Goal: Information Seeking & Learning: Learn about a topic

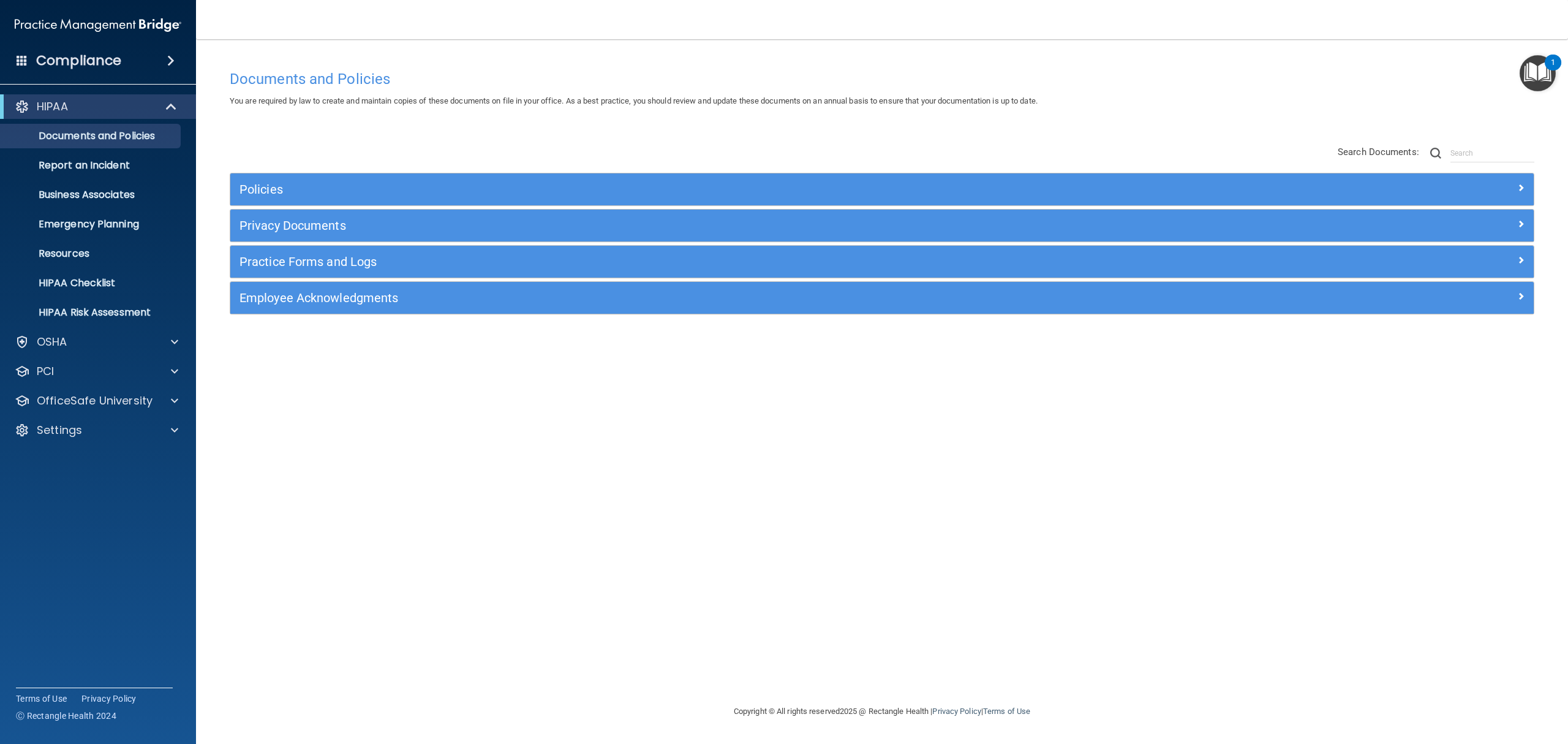
click at [101, 50] on div "Compliance" at bounding box center [98, 60] width 196 height 27
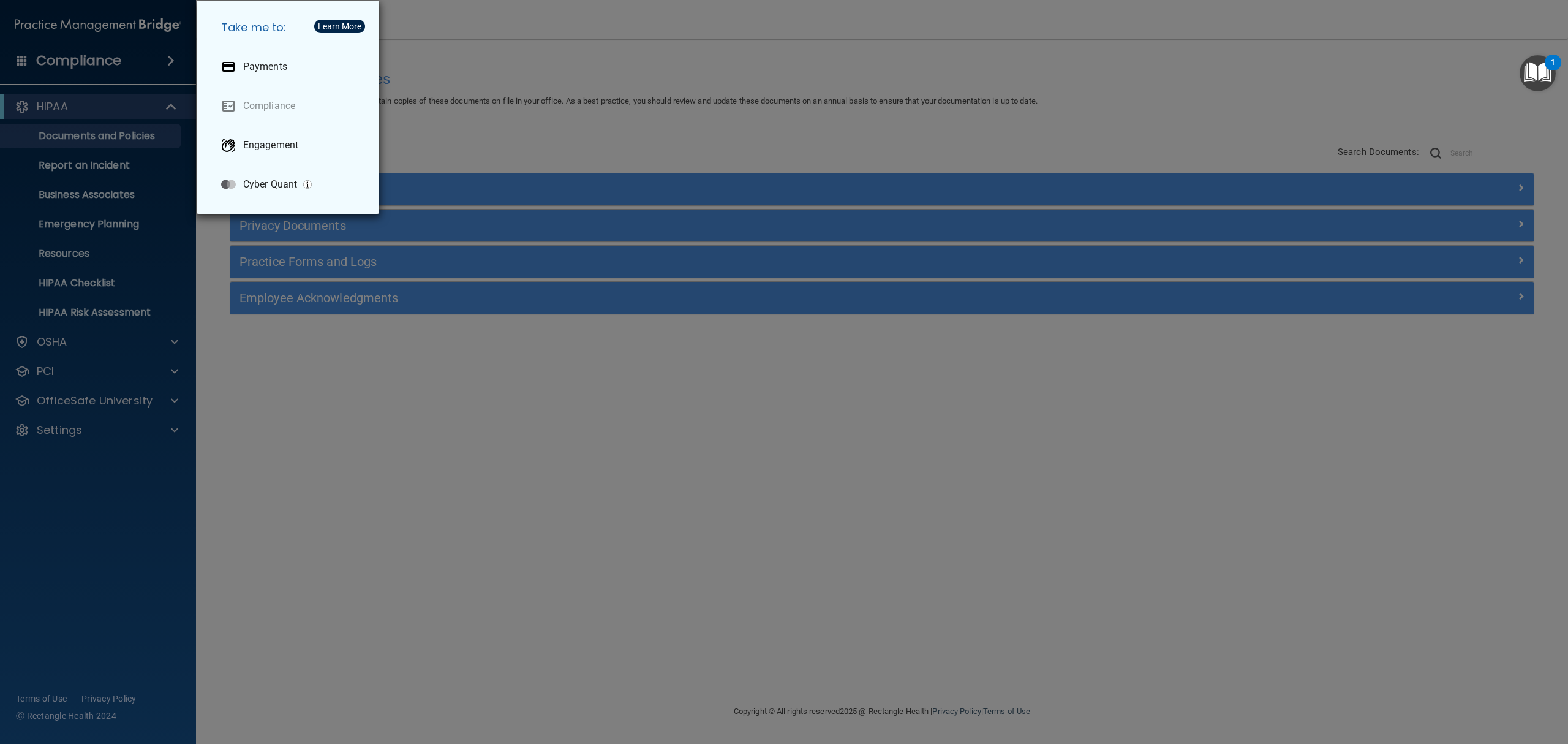
click at [163, 52] on div "Take me to: Payments Compliance Engagement Cyber Quant" at bounding box center [784, 372] width 1568 height 744
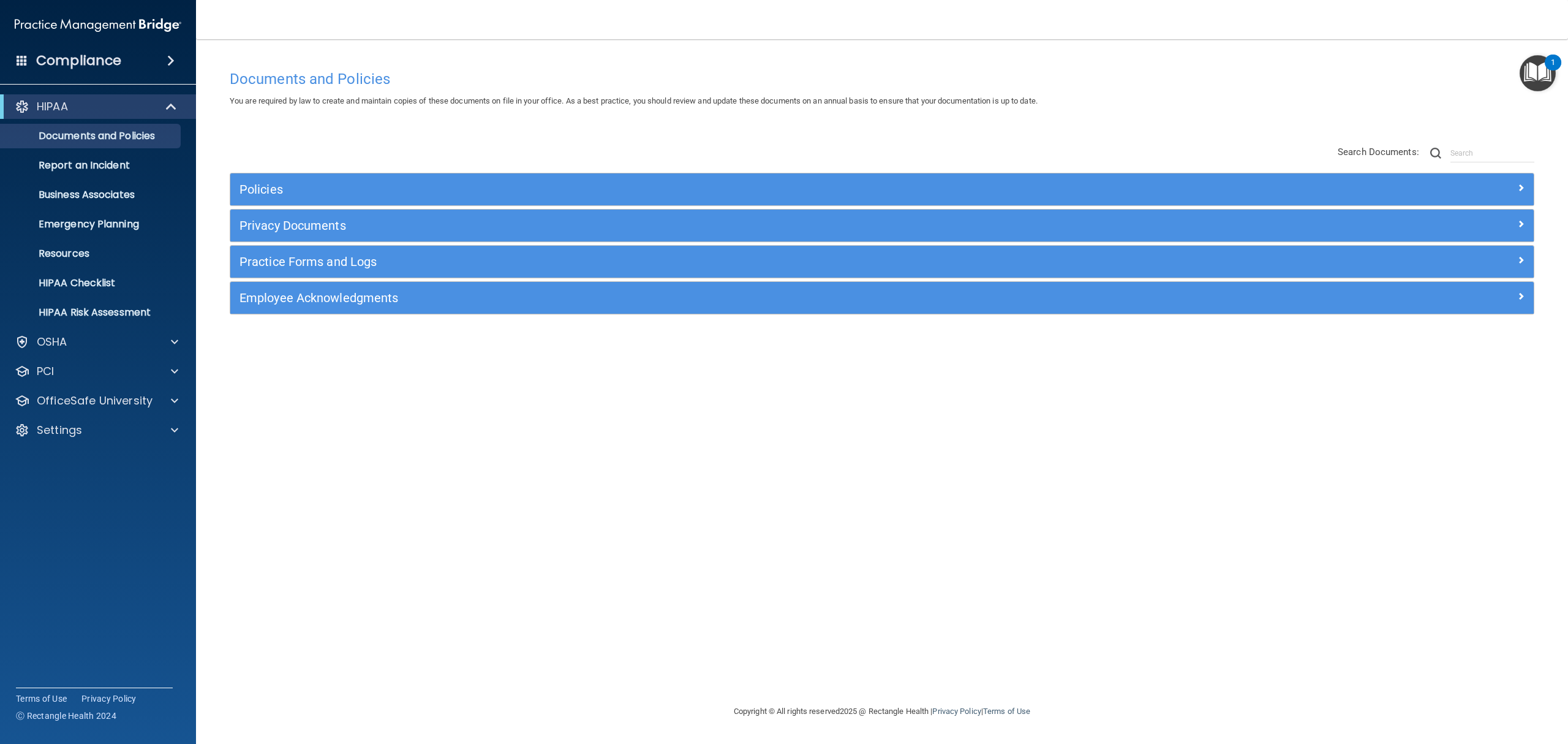
click at [168, 55] on span at bounding box center [171, 60] width 7 height 15
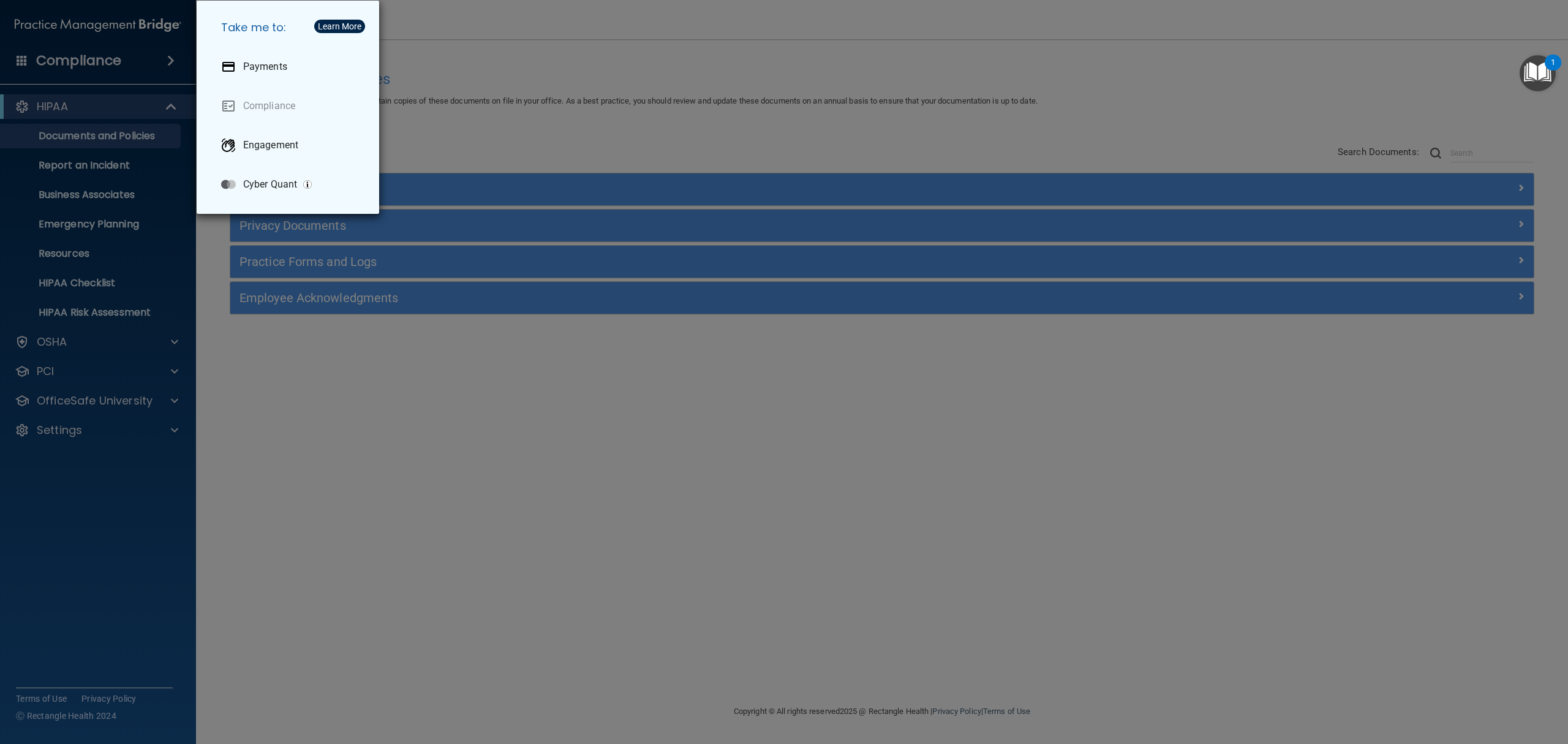
click at [462, 76] on div "Take me to: Payments Compliance Engagement Cyber Quant" at bounding box center [784, 372] width 1568 height 744
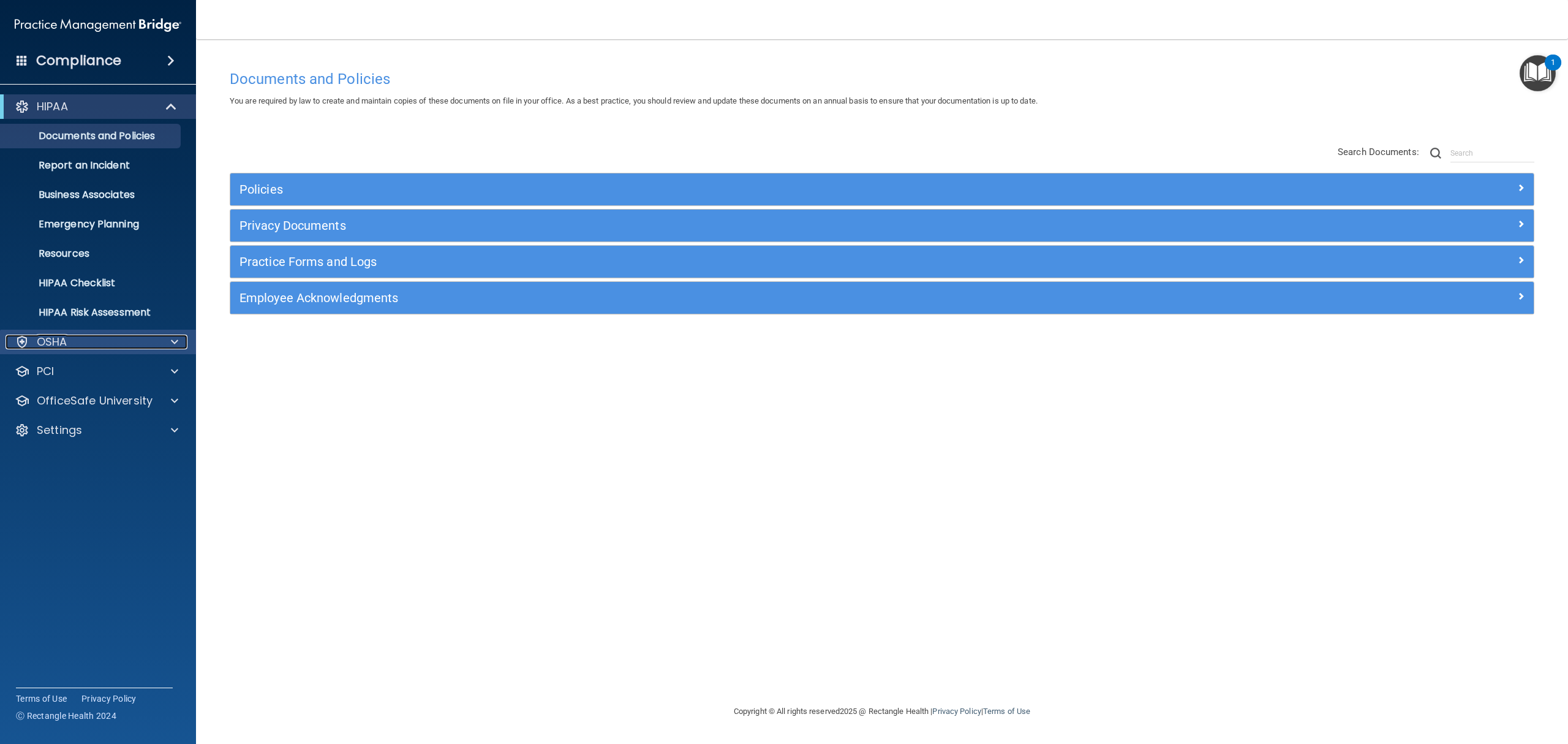
click at [81, 344] on div "OSHA" at bounding box center [82, 342] width 152 height 15
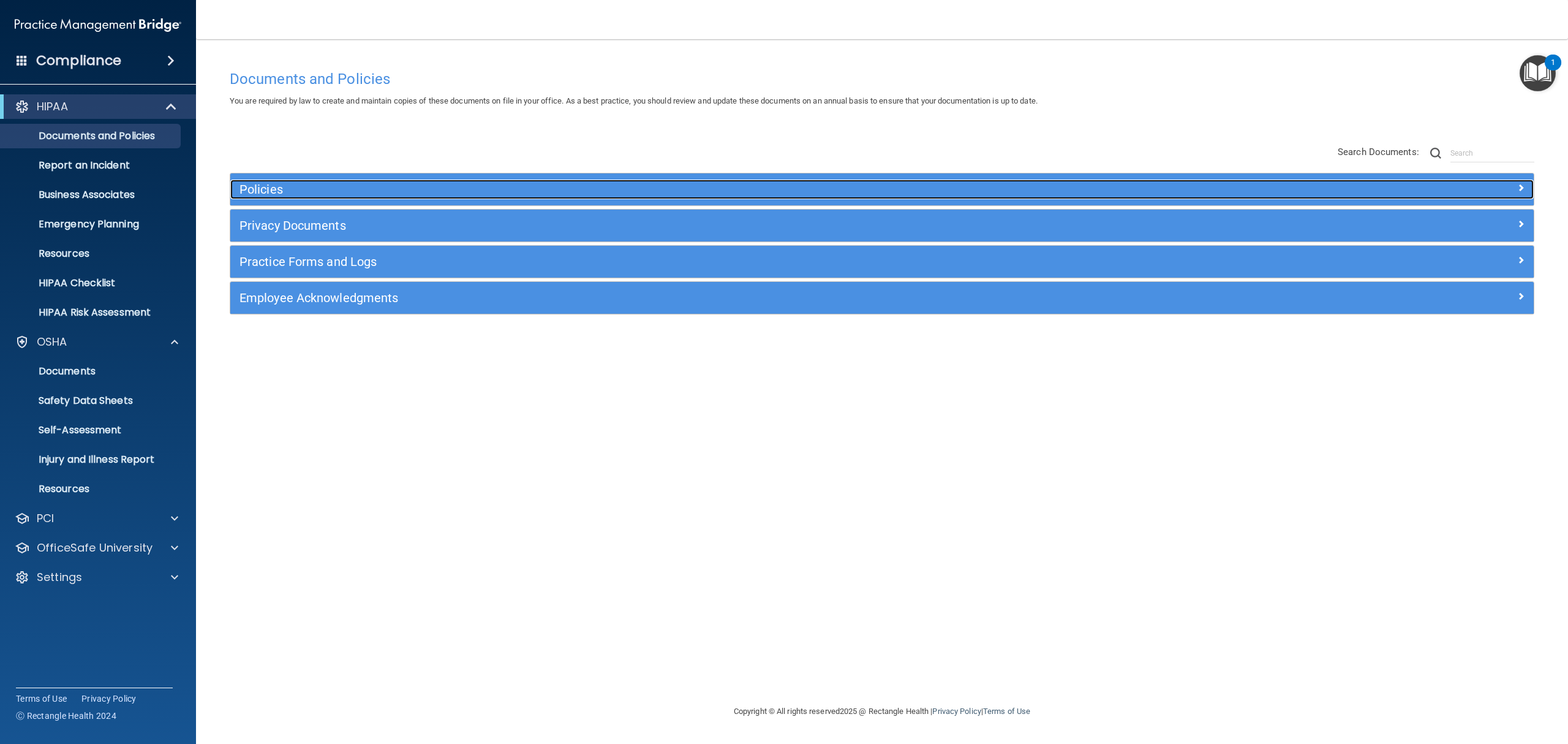
click at [280, 185] on h5 "Policies" at bounding box center [719, 190] width 959 height 14
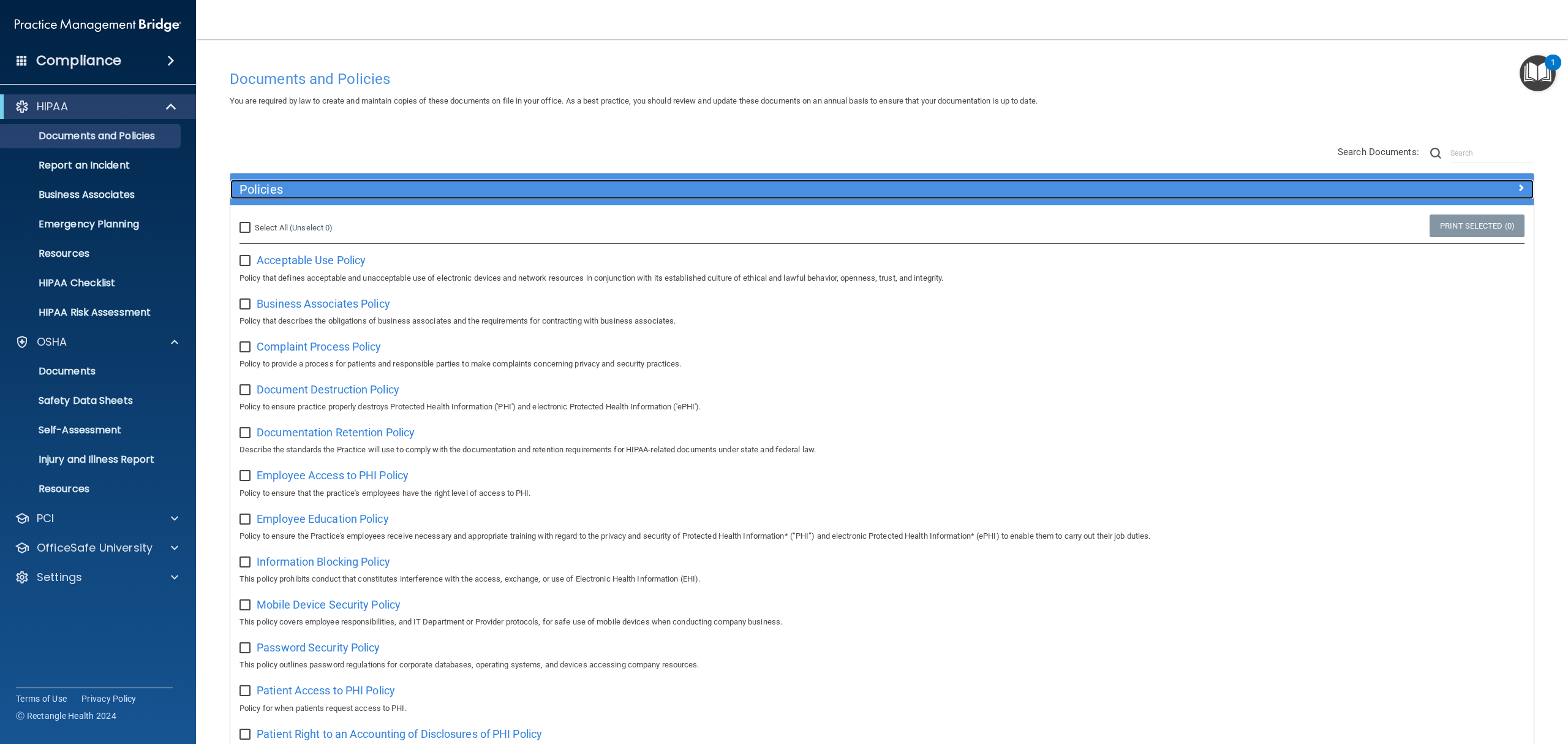
click at [322, 193] on h5 "Policies" at bounding box center [719, 190] width 959 height 14
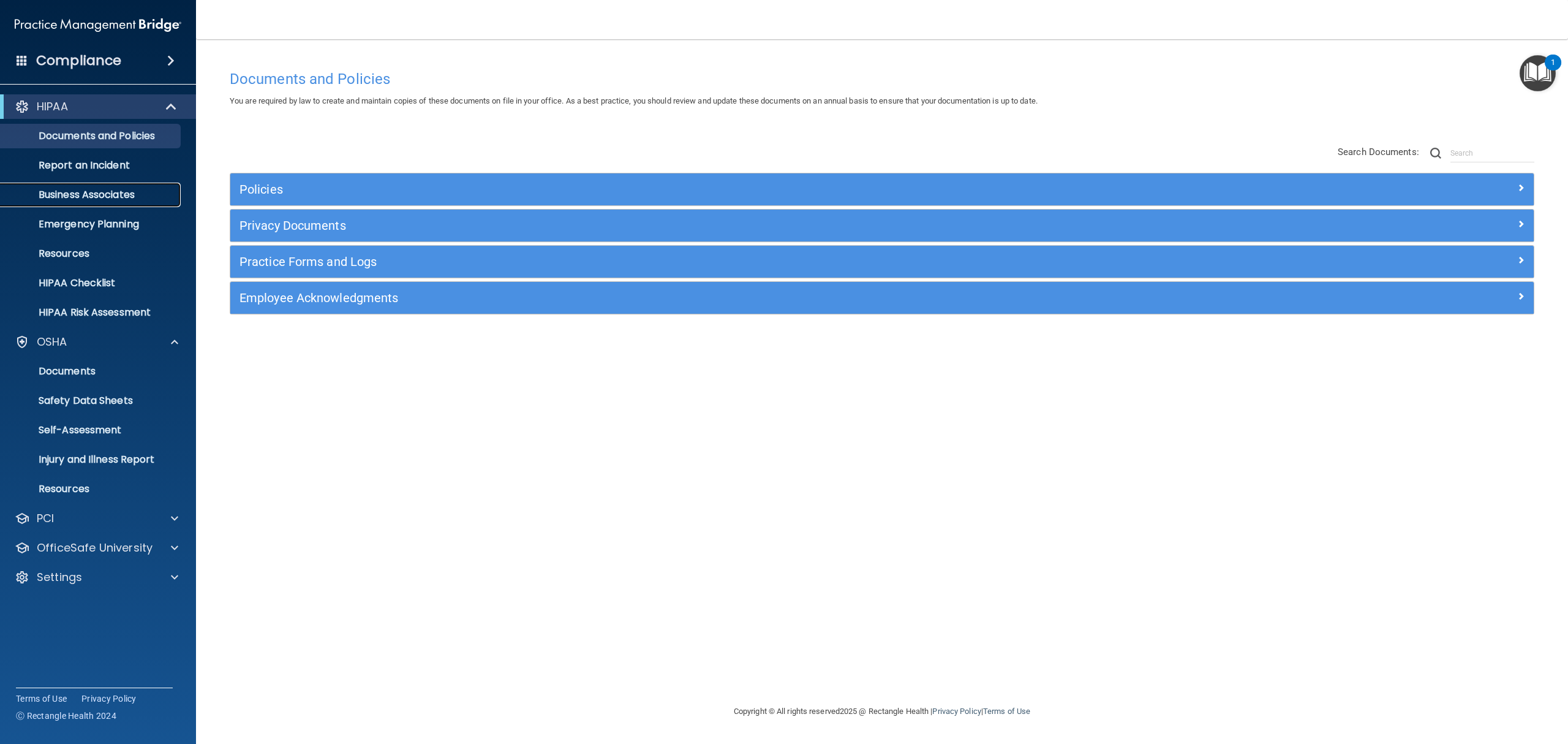
click at [53, 205] on link "Business Associates" at bounding box center [84, 195] width 193 height 25
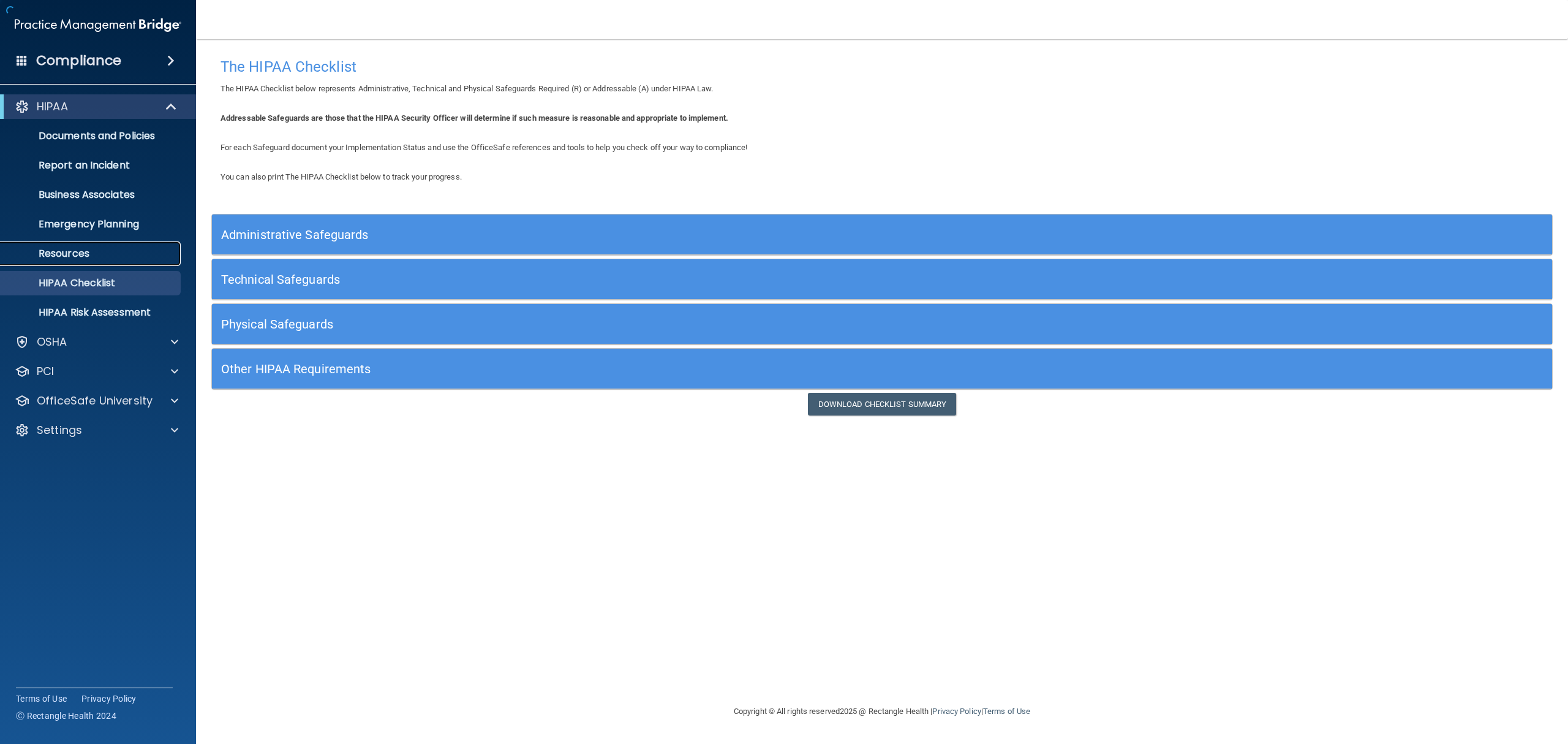
click at [69, 258] on p "Resources" at bounding box center [92, 254] width 168 height 12
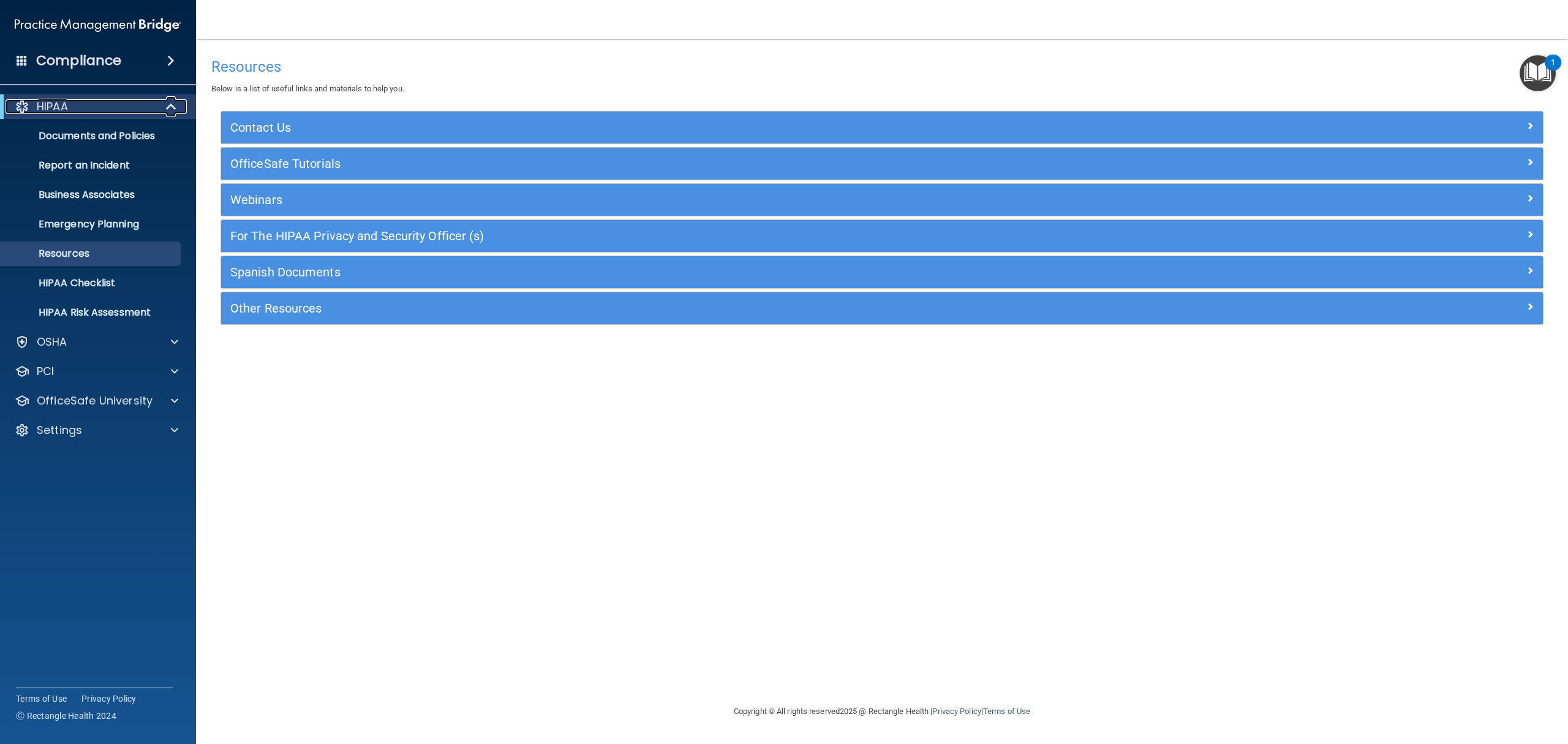
click at [123, 109] on div "HIPAA" at bounding box center [82, 106] width 152 height 15
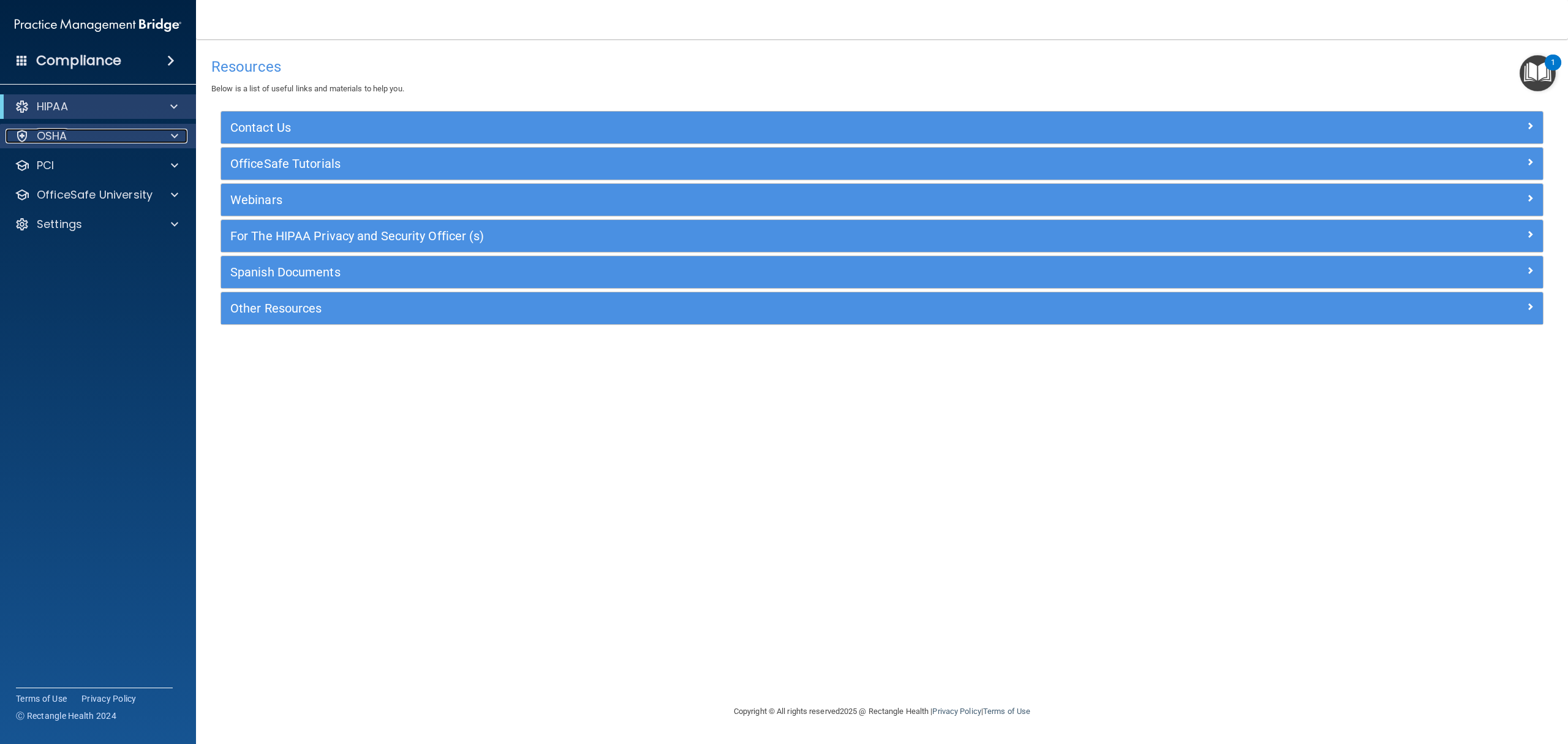
click at [49, 138] on p "OSHA" at bounding box center [52, 136] width 31 height 15
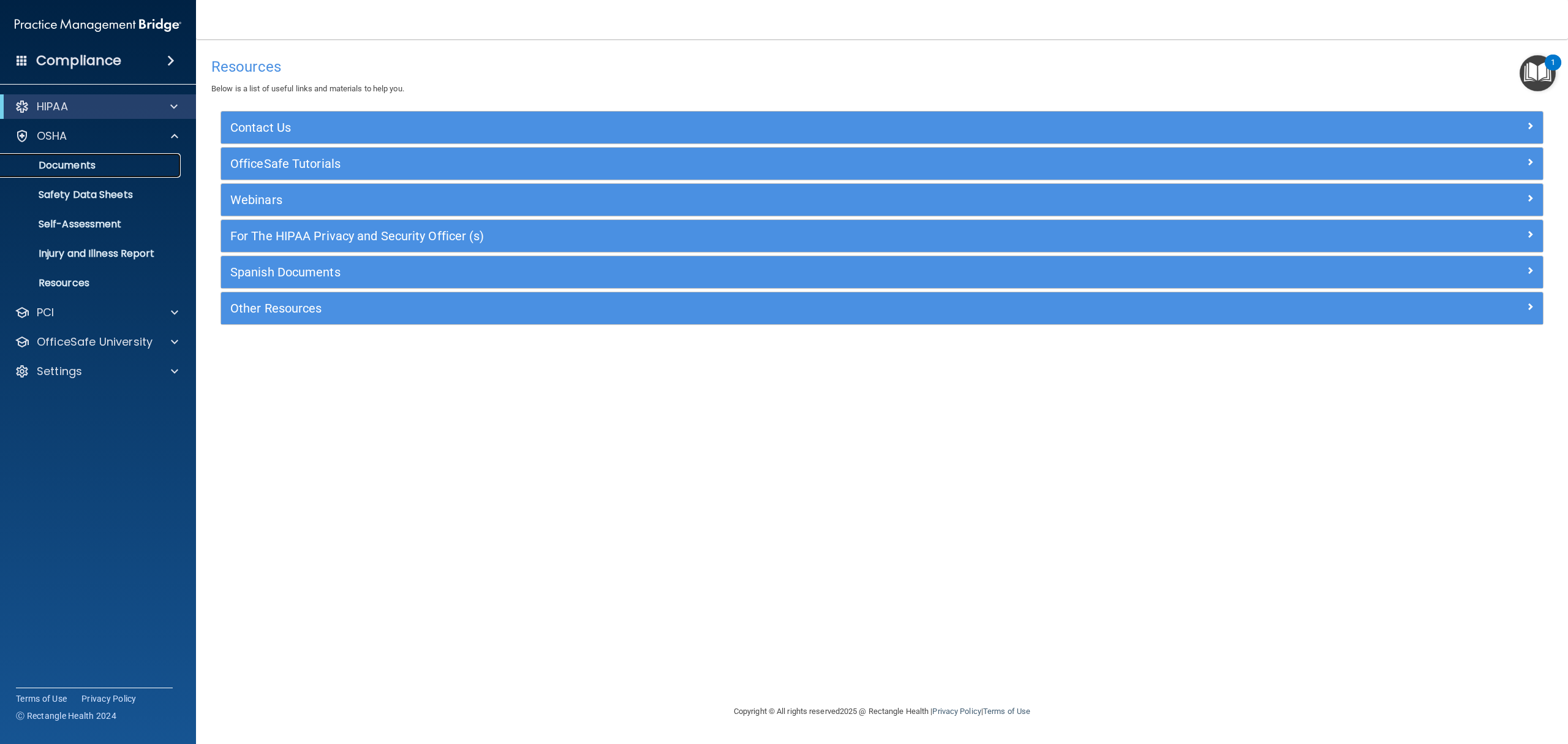
click at [67, 175] on link "Documents" at bounding box center [84, 165] width 193 height 25
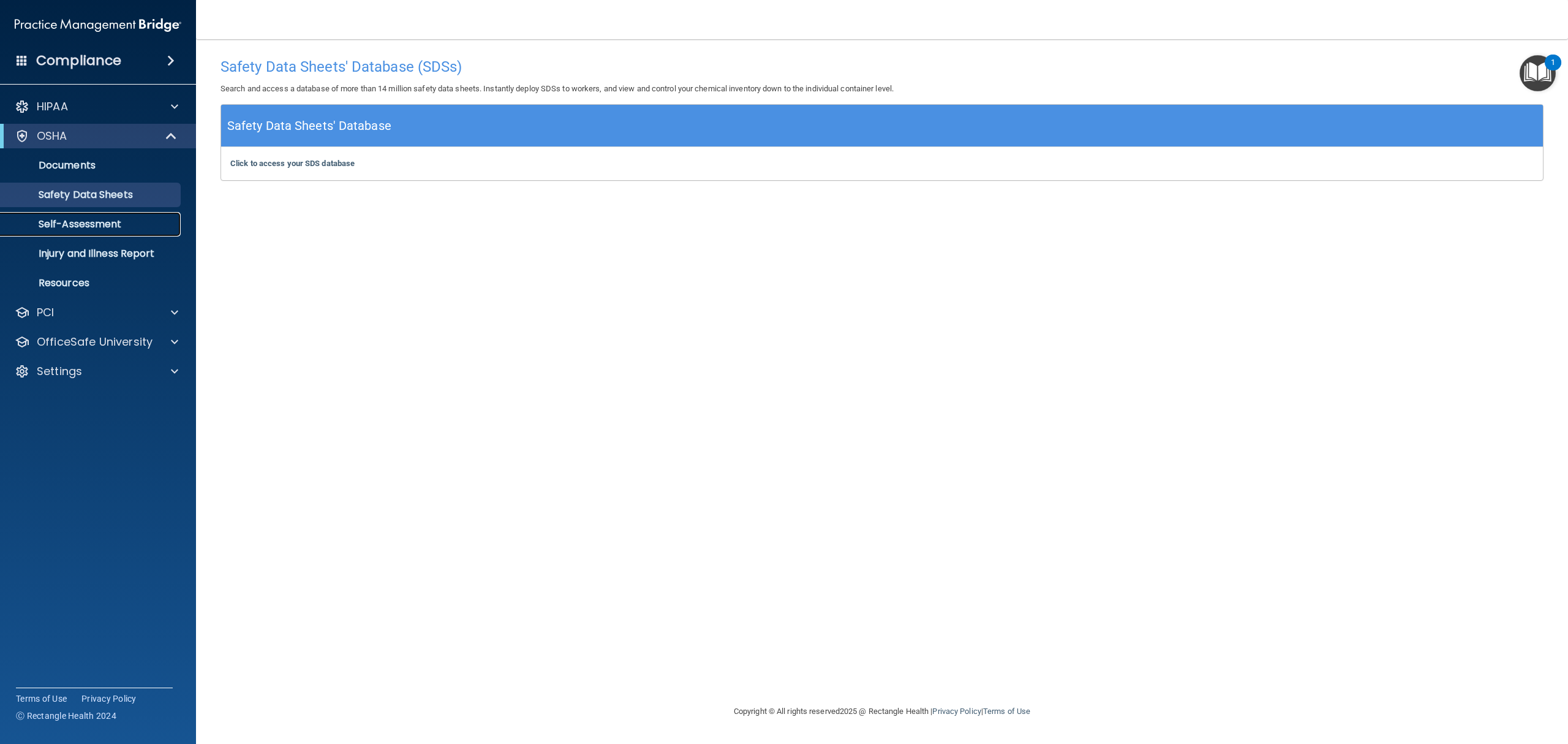
click at [53, 227] on p "Self-Assessment" at bounding box center [92, 225] width 168 height 12
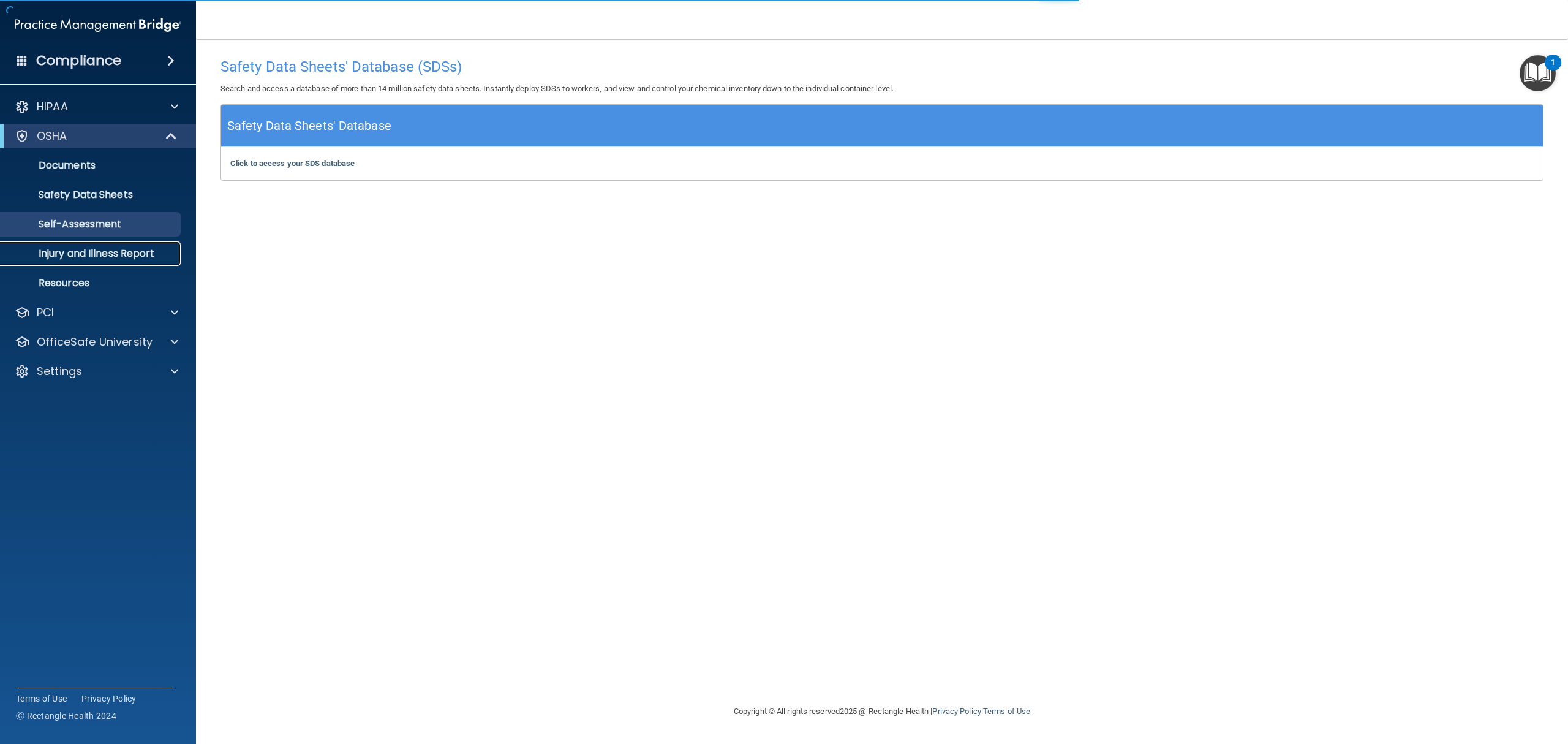
click at [74, 254] on p "Injury and Illness Report" at bounding box center [92, 254] width 168 height 12
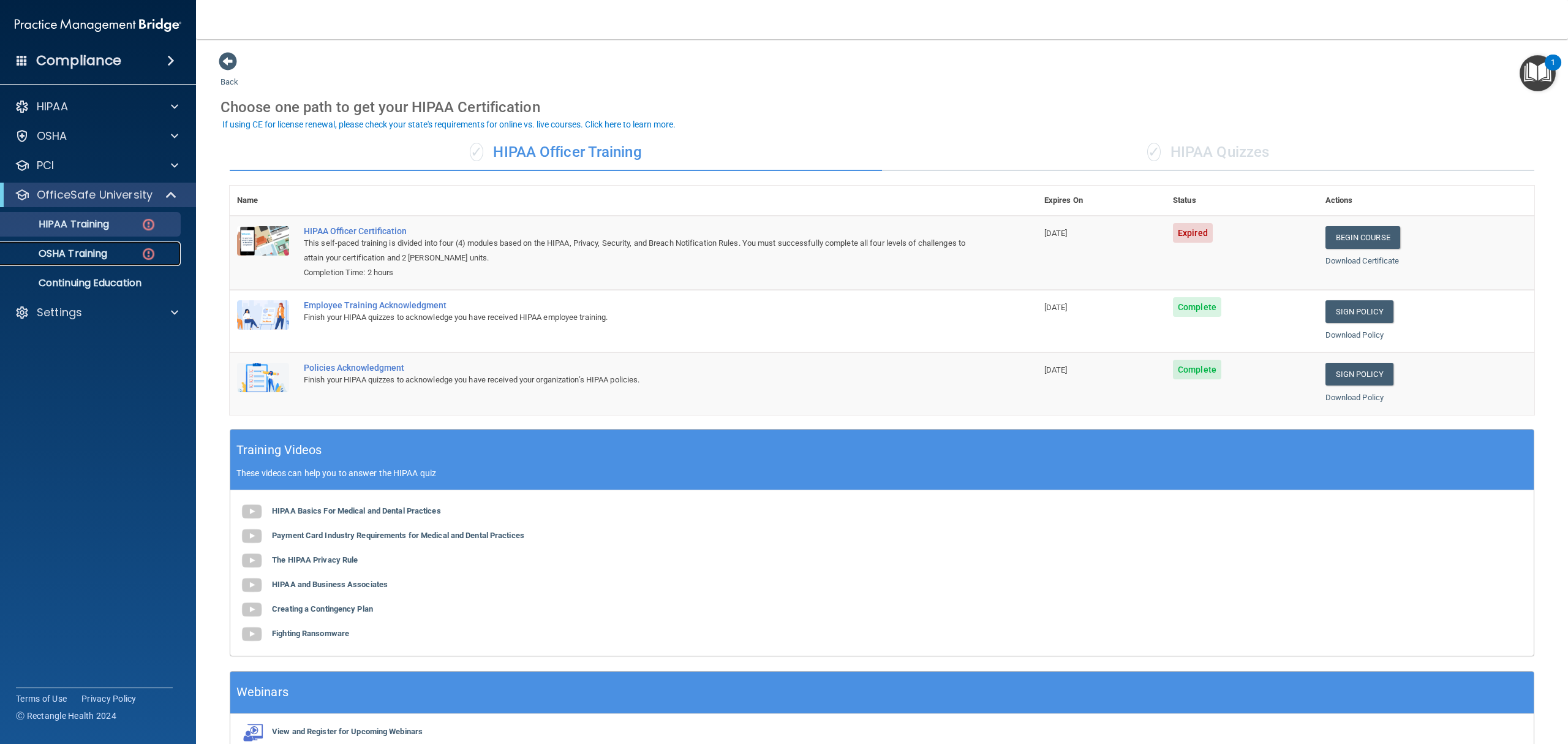
click at [104, 260] on p "OSHA Training" at bounding box center [57, 254] width 99 height 12
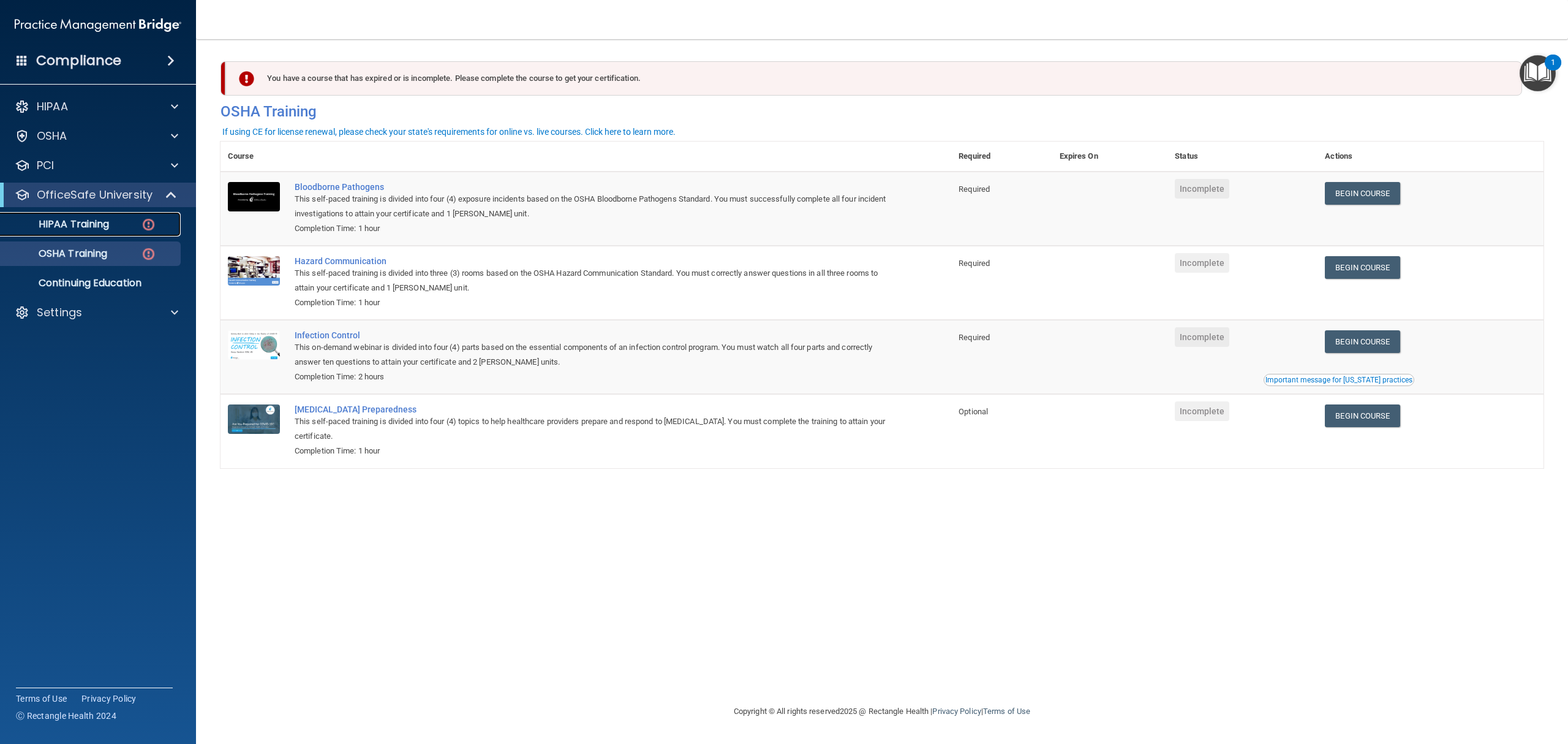
click at [33, 217] on link "HIPAA Training" at bounding box center [84, 224] width 193 height 25
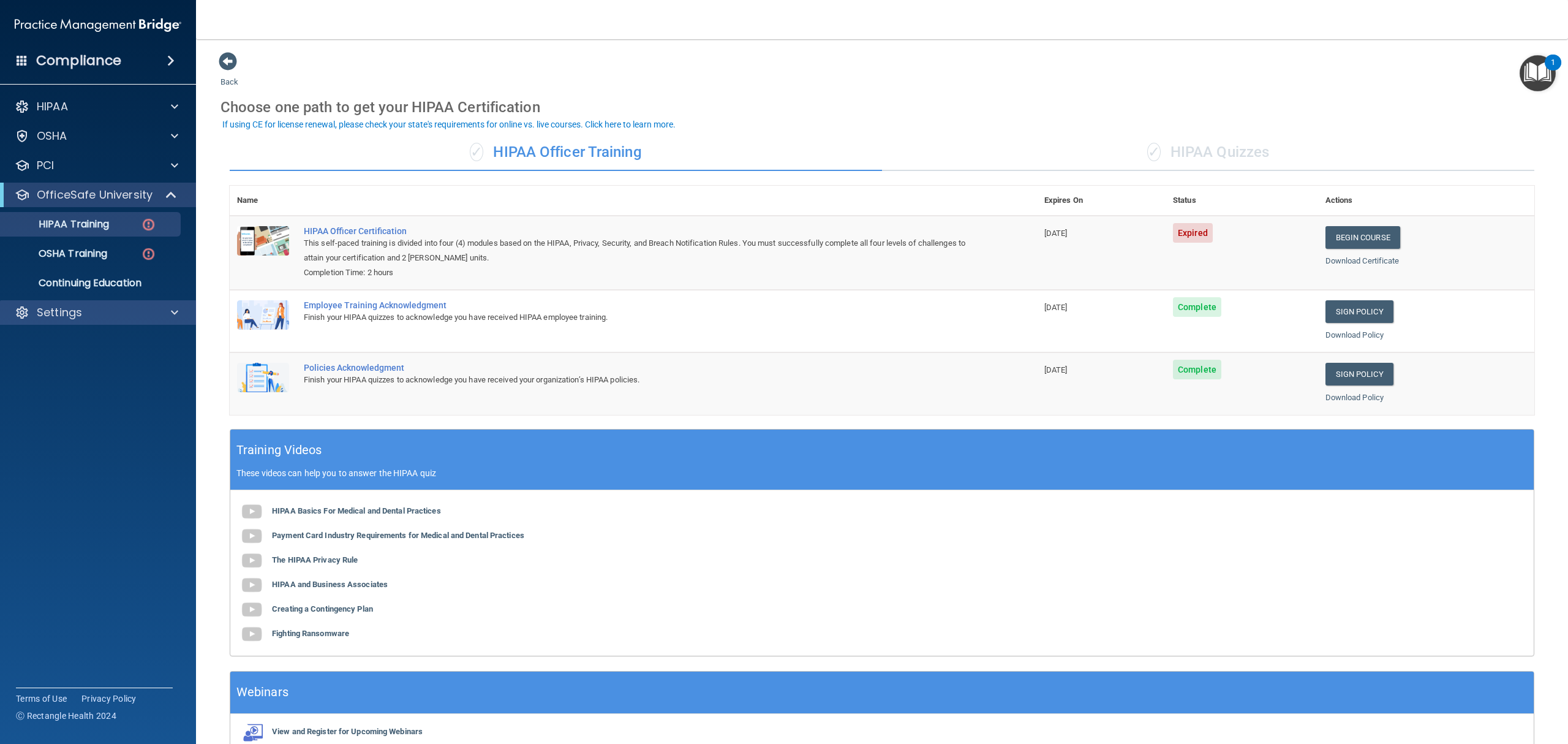
click at [74, 320] on div "Settings" at bounding box center [98, 313] width 197 height 25
click at [81, 312] on p "Settings" at bounding box center [59, 313] width 45 height 15
click at [61, 366] on p "My Users" at bounding box center [92, 372] width 168 height 12
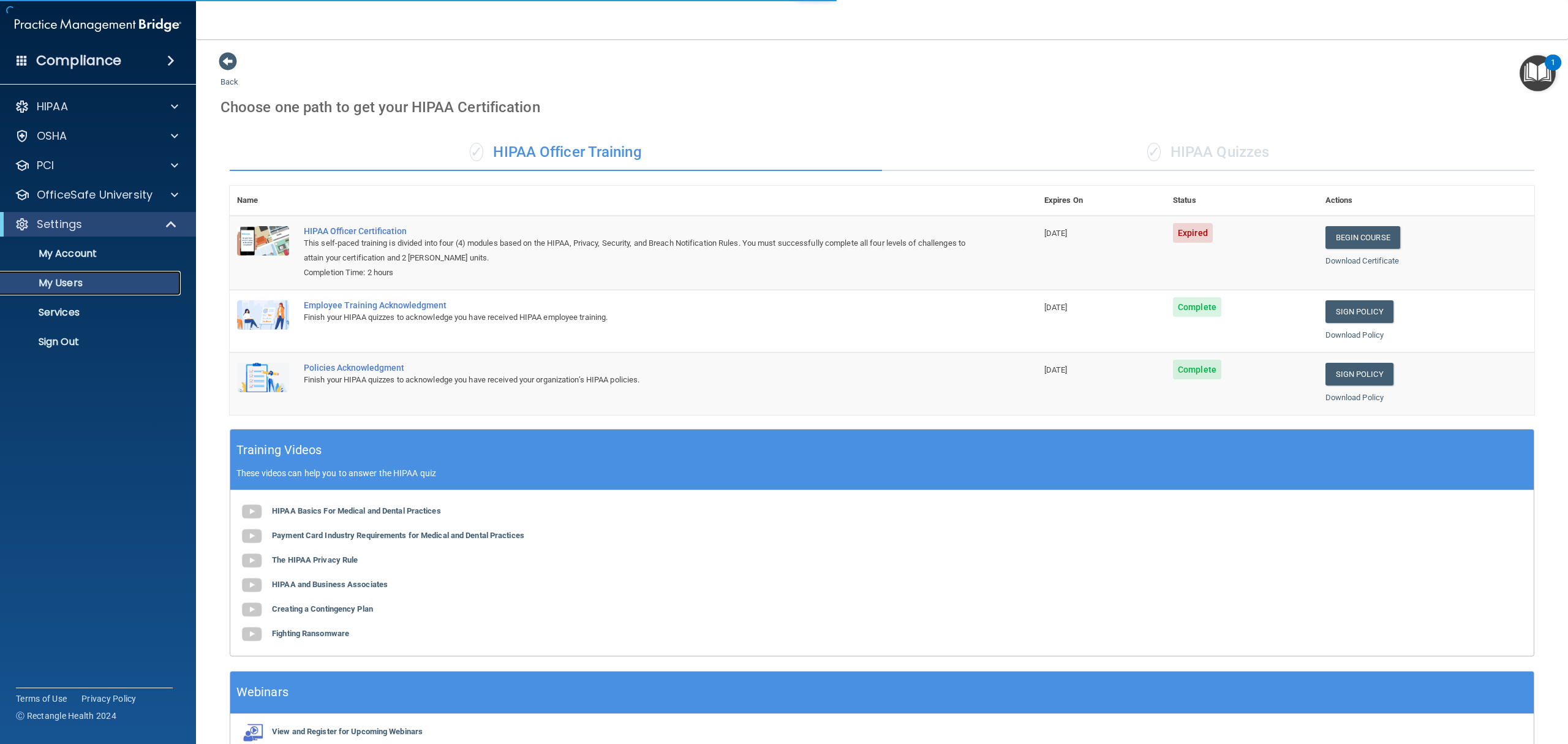
select select "20"
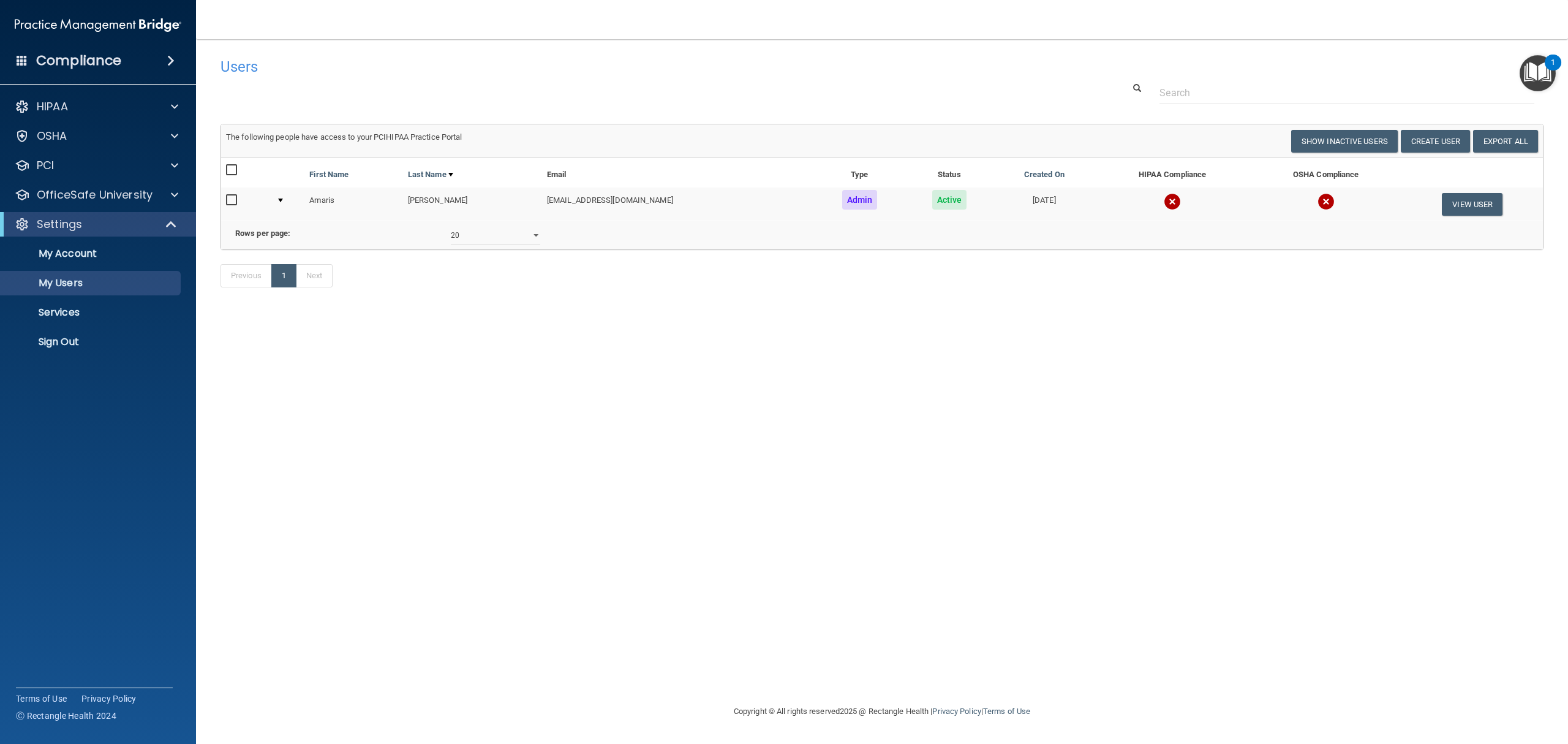
click at [1251, 201] on td at bounding box center [1326, 204] width 152 height 33
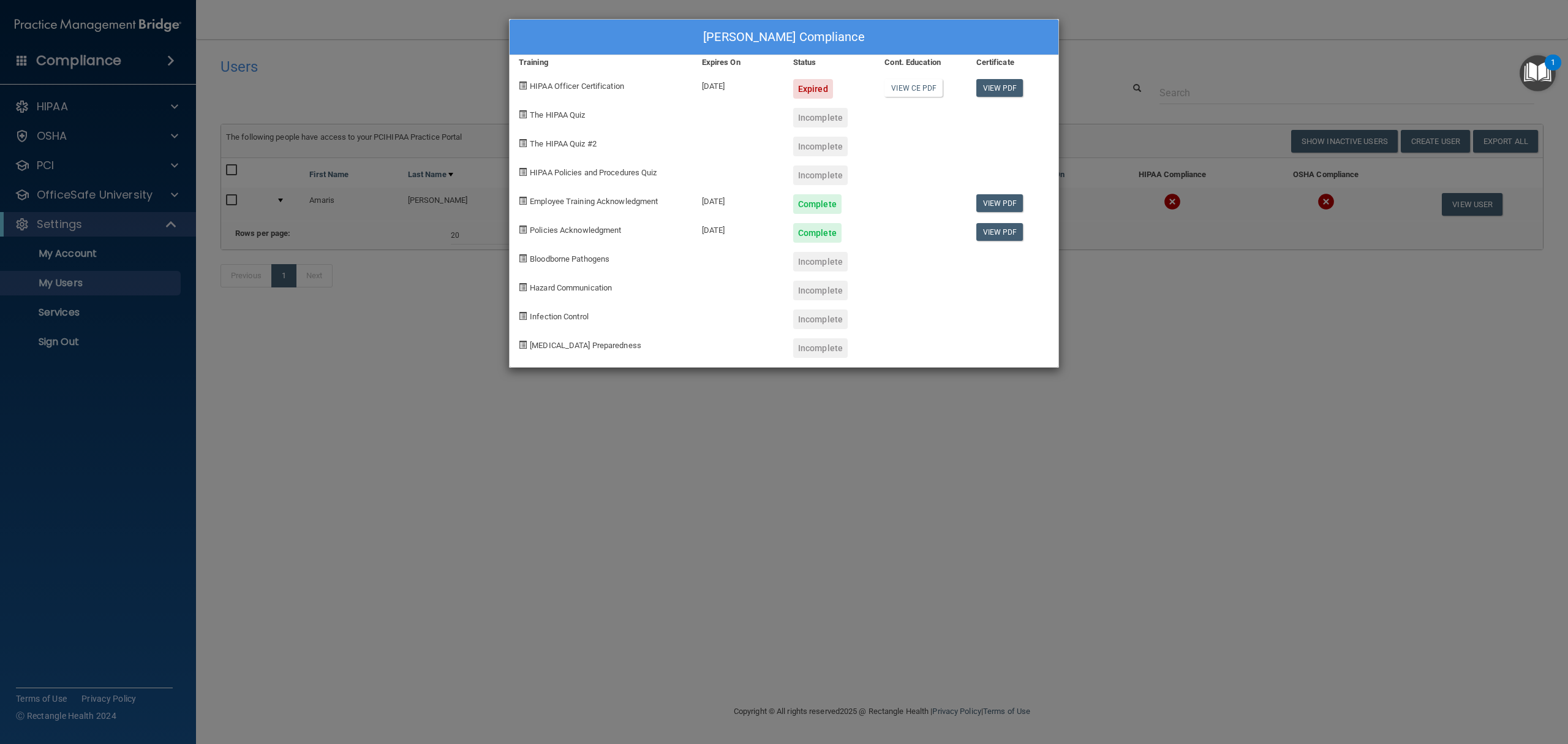
click at [1130, 354] on div "Amaris Conerty's Compliance Training Expires On Status Cont. Education Certific…" at bounding box center [784, 372] width 1568 height 744
